Goal: Check status: Check status

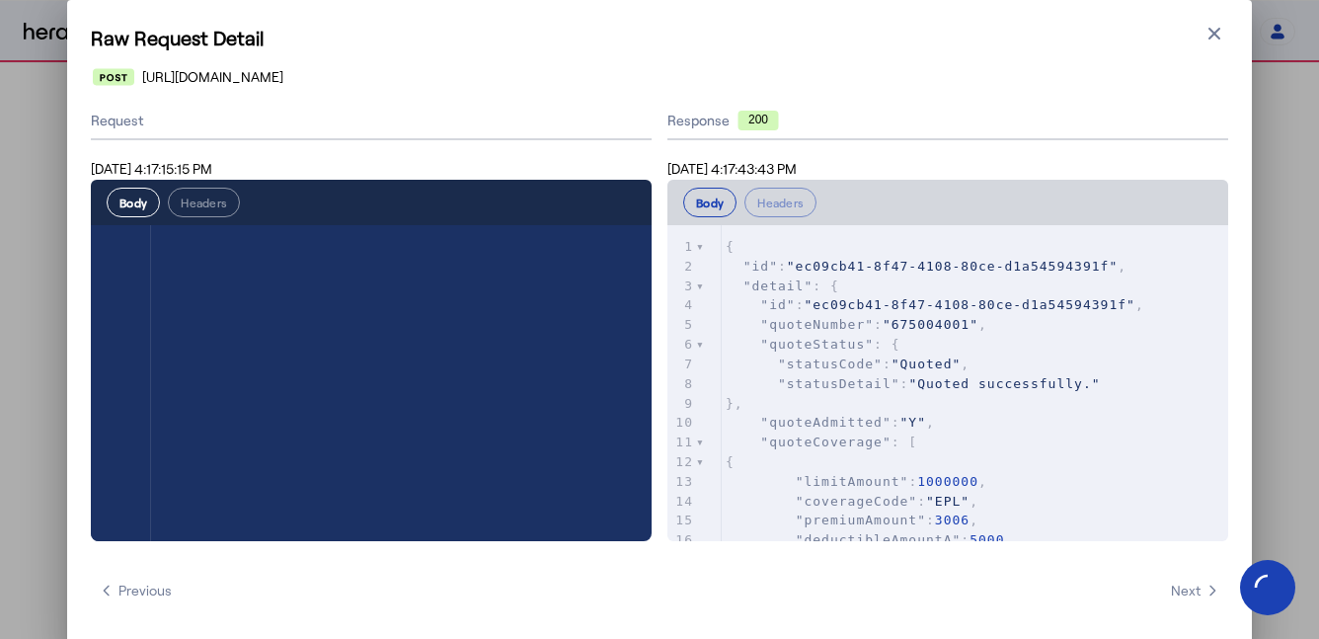
select select "**********"
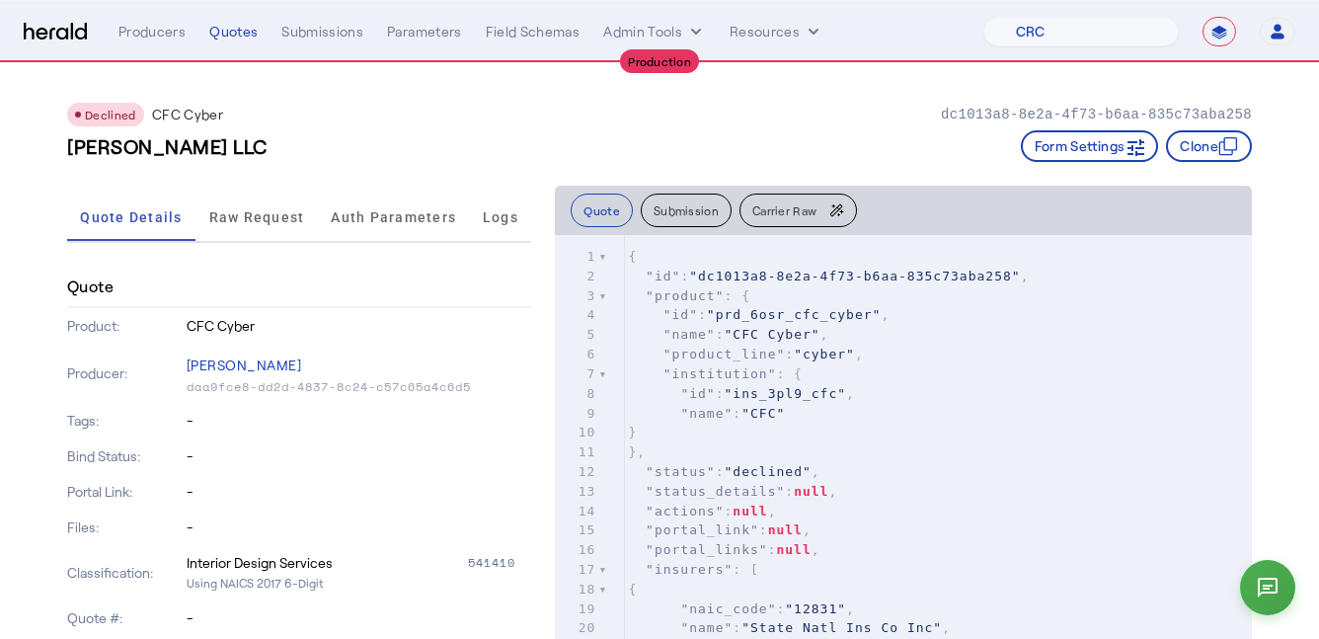
select select "pfm_h3db_crc"
select select "**********"
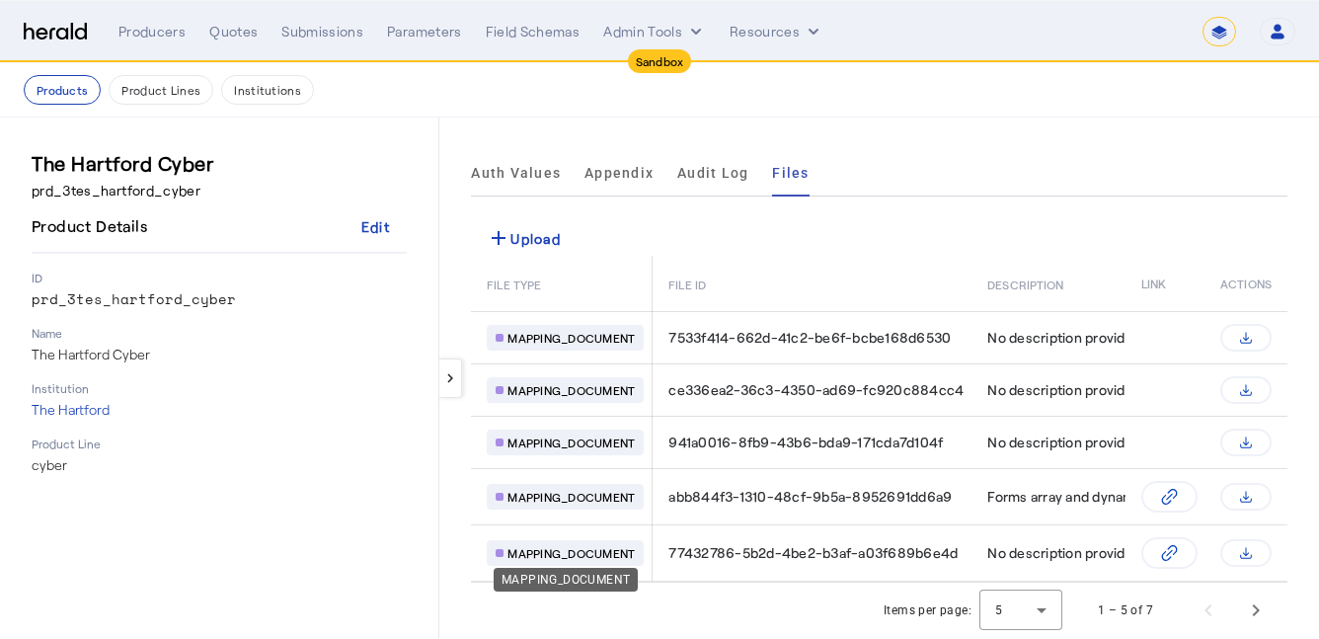
select select "*******"
